Goal: Obtain resource: Obtain resource

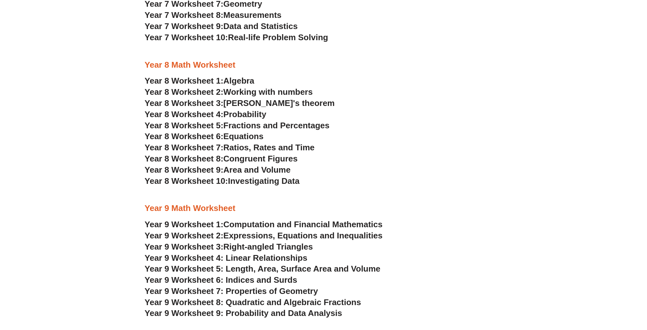
scroll to position [1693, 0]
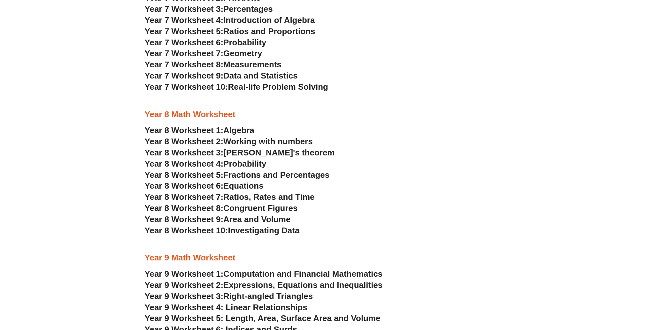
click at [208, 129] on span "Year 8 Worksheet 1:" at bounding box center [184, 131] width 79 height 10
click at [465, 23] on h3 "Year 7 Worksheet 4: Introduction of Algebra" at bounding box center [324, 20] width 358 height 11
click at [263, 142] on span "Working with numbers" at bounding box center [267, 142] width 89 height 10
click at [258, 153] on span "[PERSON_NAME]'s theorem" at bounding box center [278, 153] width 111 height 10
click at [249, 168] on span "Probability" at bounding box center [244, 164] width 43 height 10
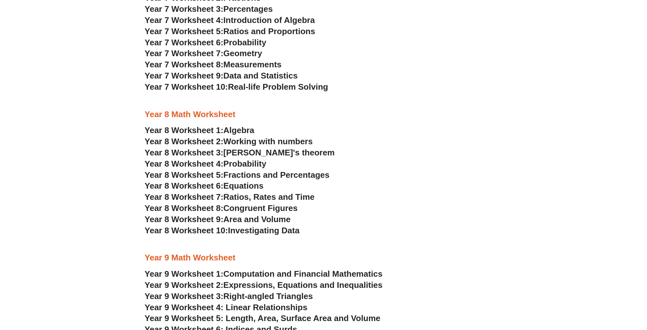
click at [263, 175] on span "Fractions and Percentages" at bounding box center [276, 175] width 106 height 10
click at [242, 189] on span "Equations" at bounding box center [243, 186] width 40 height 10
click at [252, 198] on span "Ratios, Rates and Time" at bounding box center [268, 197] width 91 height 10
click at [257, 211] on span "Congruent Figures" at bounding box center [260, 209] width 74 height 10
click at [251, 221] on span "Area and Volume" at bounding box center [256, 220] width 67 height 10
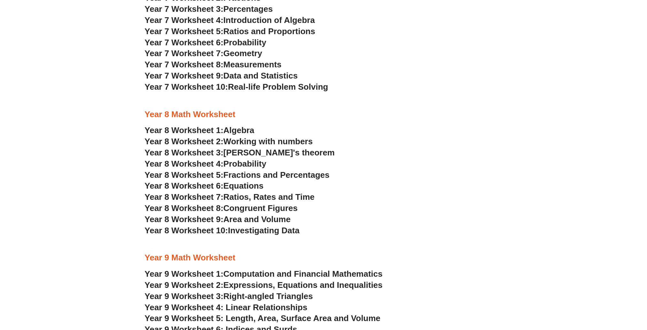
click at [249, 231] on span "Investigating Data" at bounding box center [264, 231] width 72 height 10
click at [399, 88] on h3 "Year 7 Worksheet 10: Real-life Problem Solving" at bounding box center [324, 87] width 358 height 11
click at [466, 114] on h3 "Year 8 Math Worksheet" at bounding box center [324, 114] width 358 height 11
